Goal: Task Accomplishment & Management: Use online tool/utility

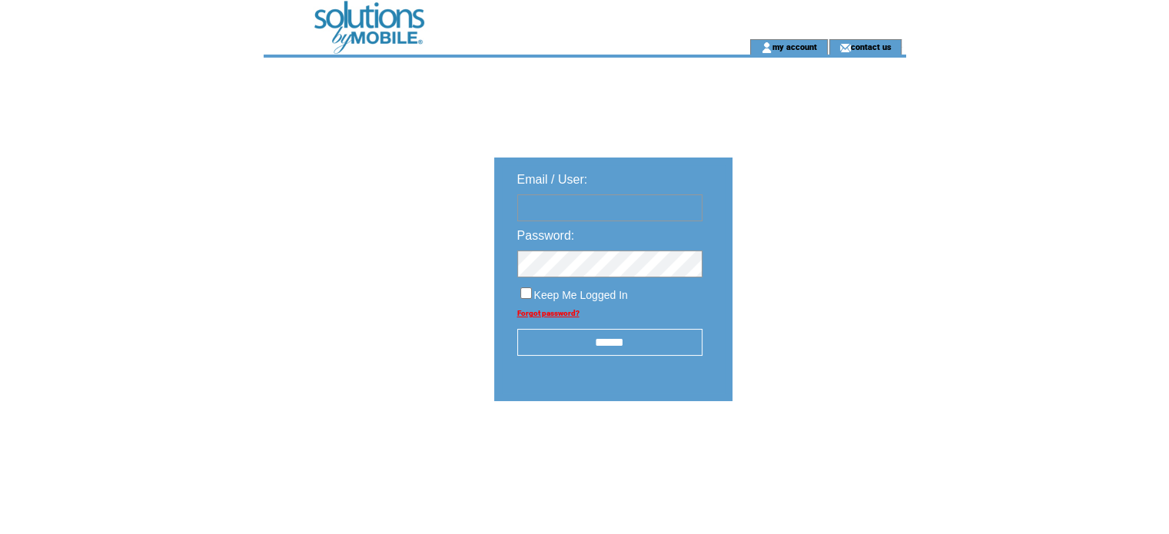
type input "**********"
click at [599, 339] on input "******" at bounding box center [609, 342] width 185 height 27
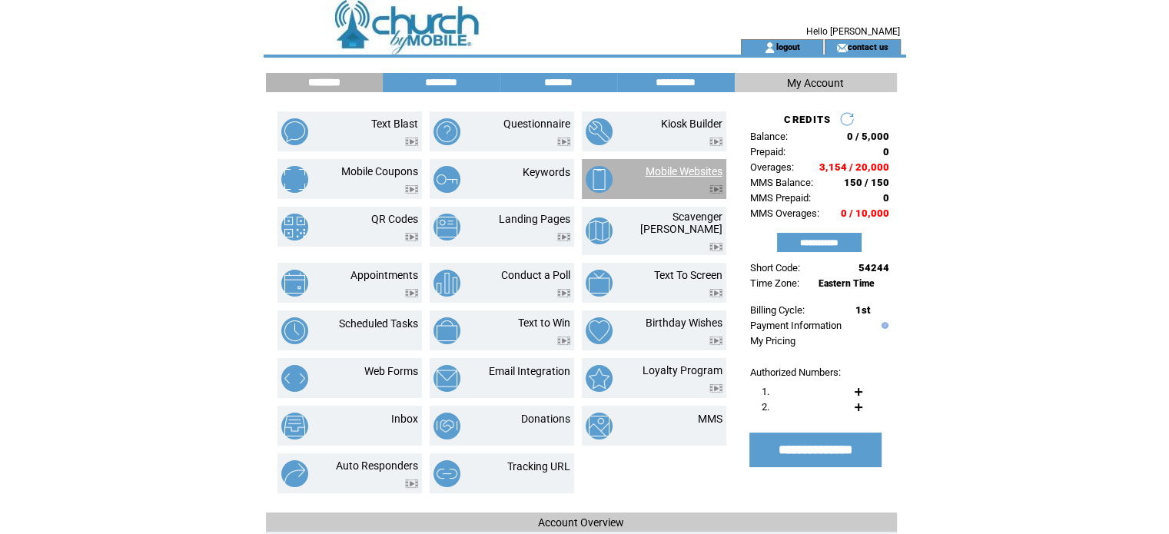
click at [684, 165] on link "Mobile Websites" at bounding box center [684, 171] width 77 height 12
